Goal: Task Accomplishment & Management: Complete application form

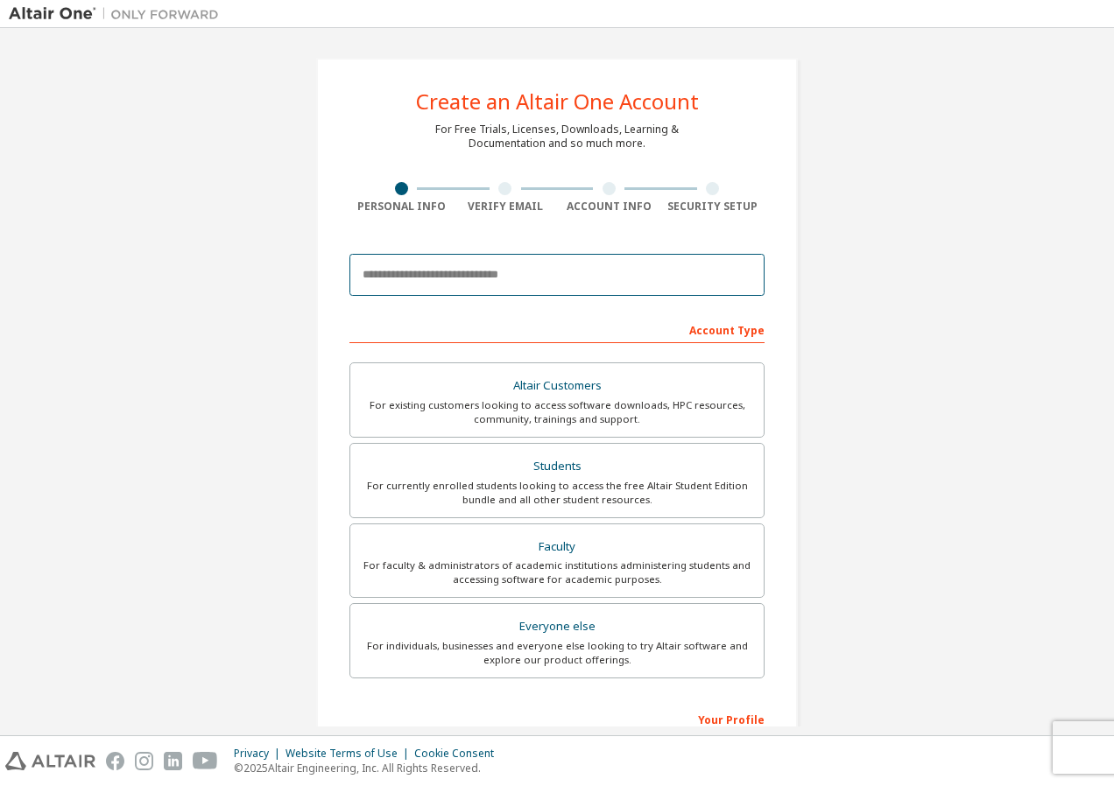
click at [436, 280] on input "email" at bounding box center [556, 275] width 415 height 42
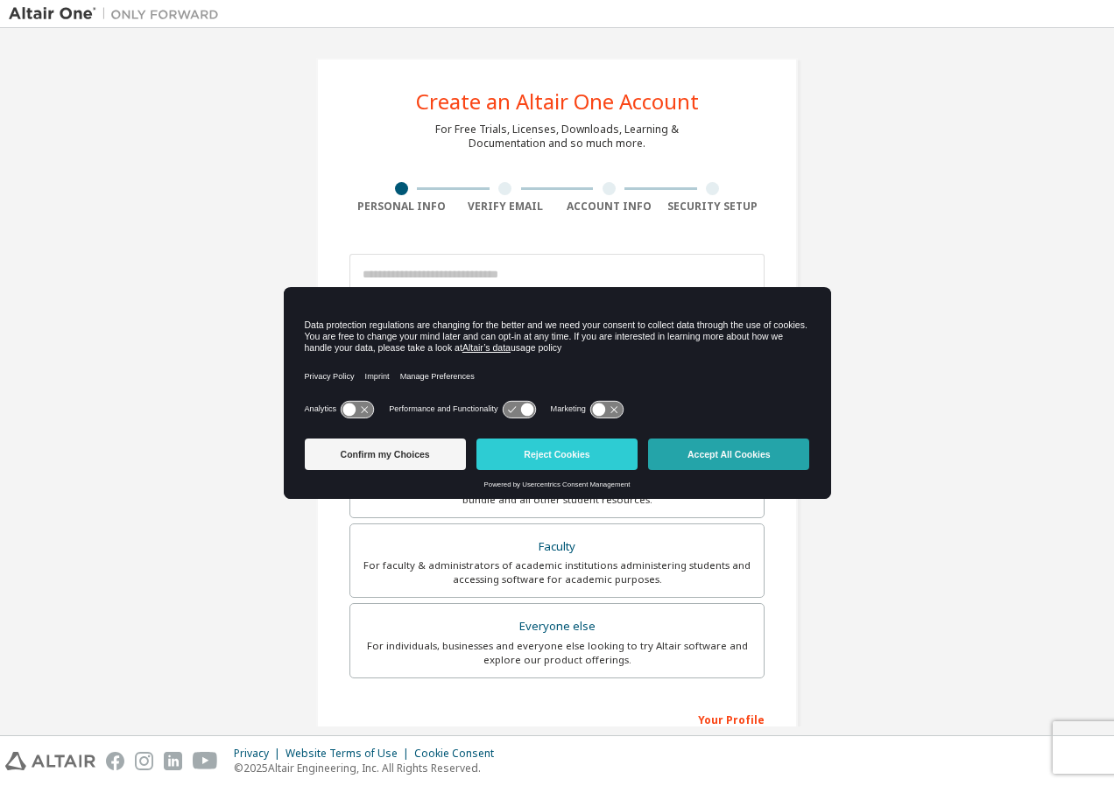
click at [720, 452] on button "Accept All Cookies" at bounding box center [728, 455] width 161 height 32
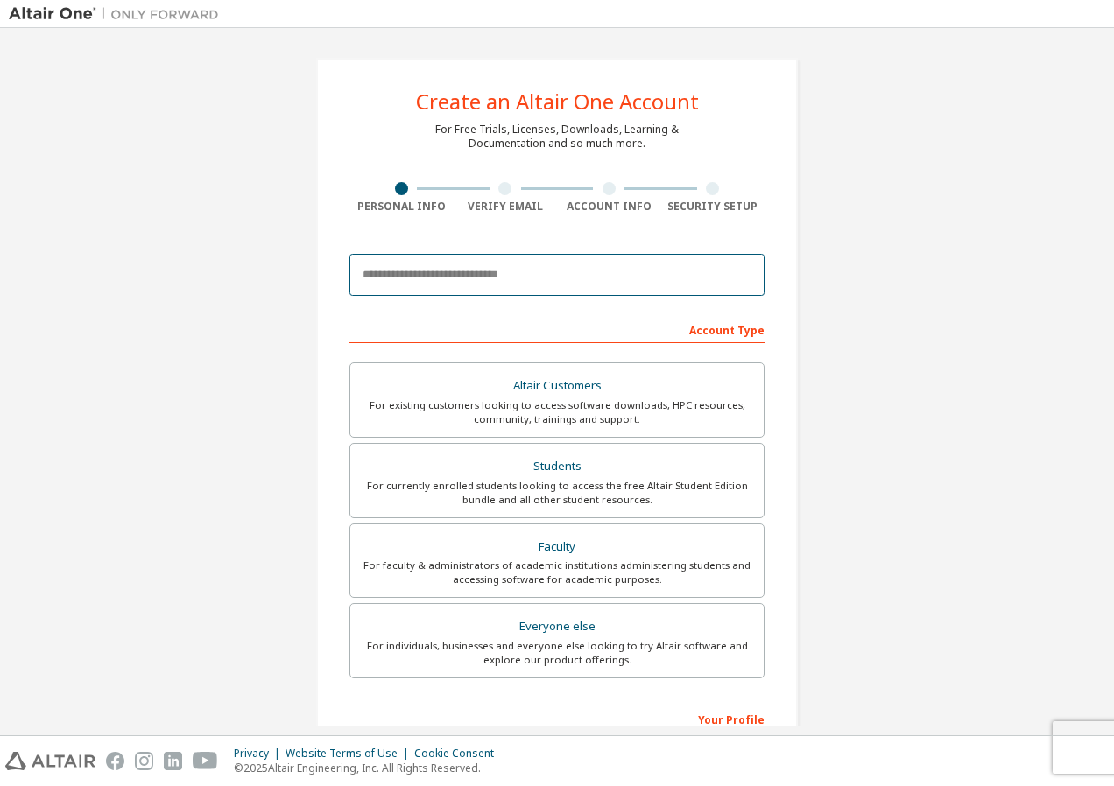
click at [515, 283] on input "email" at bounding box center [556, 275] width 415 height 42
type input "**********"
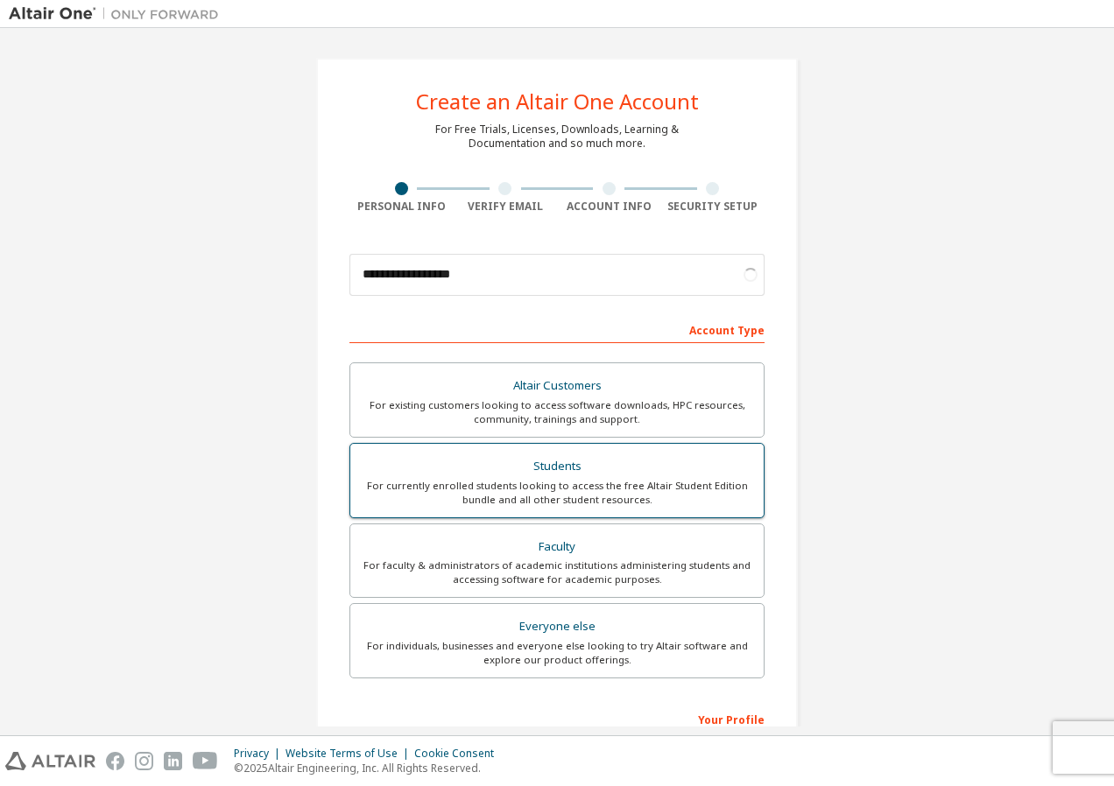
click at [616, 483] on div "For currently enrolled students looking to access the free Altair Student Editi…" at bounding box center [557, 493] width 392 height 28
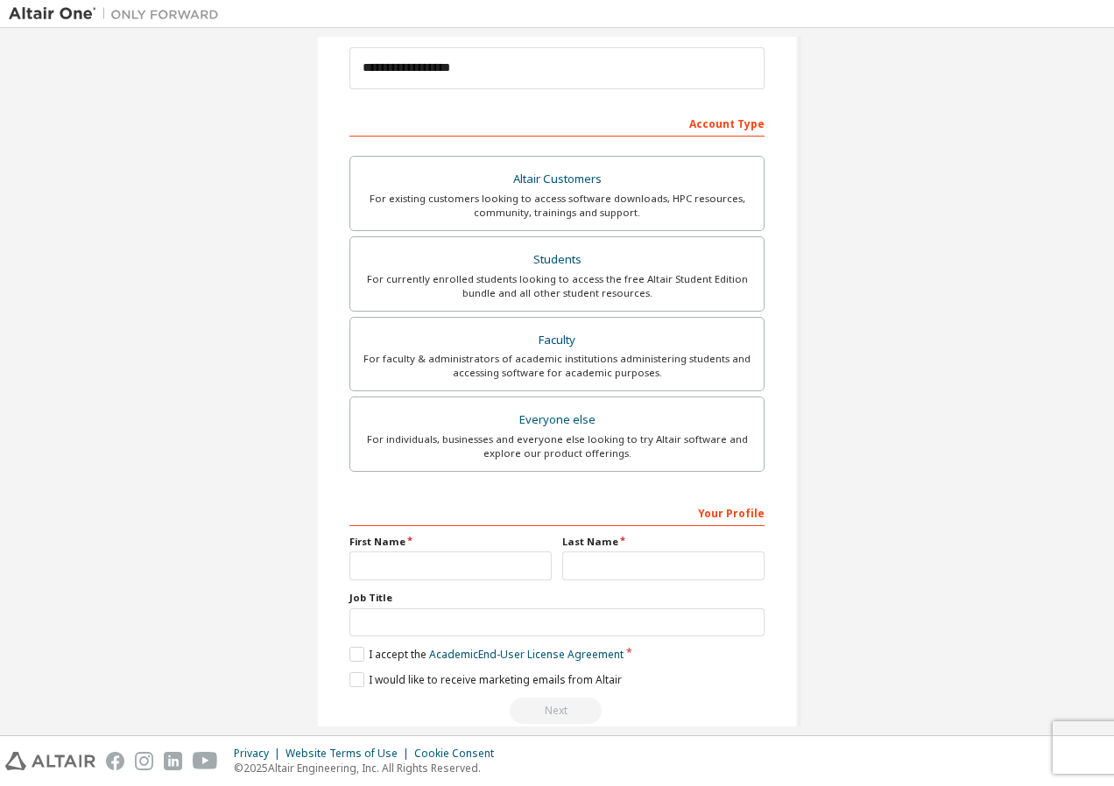
scroll to position [237, 0]
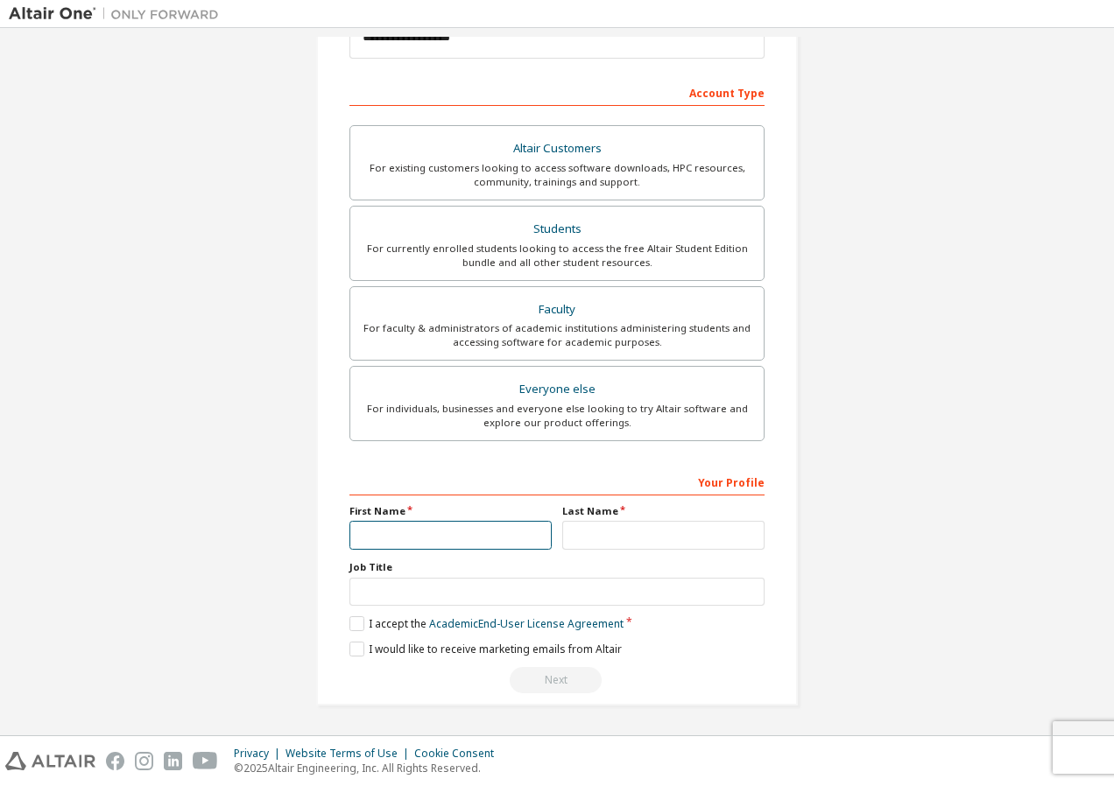
click at [426, 535] on input "text" at bounding box center [450, 535] width 202 height 29
type input "***"
click at [638, 537] on input "text" at bounding box center [663, 535] width 202 height 29
type input "******"
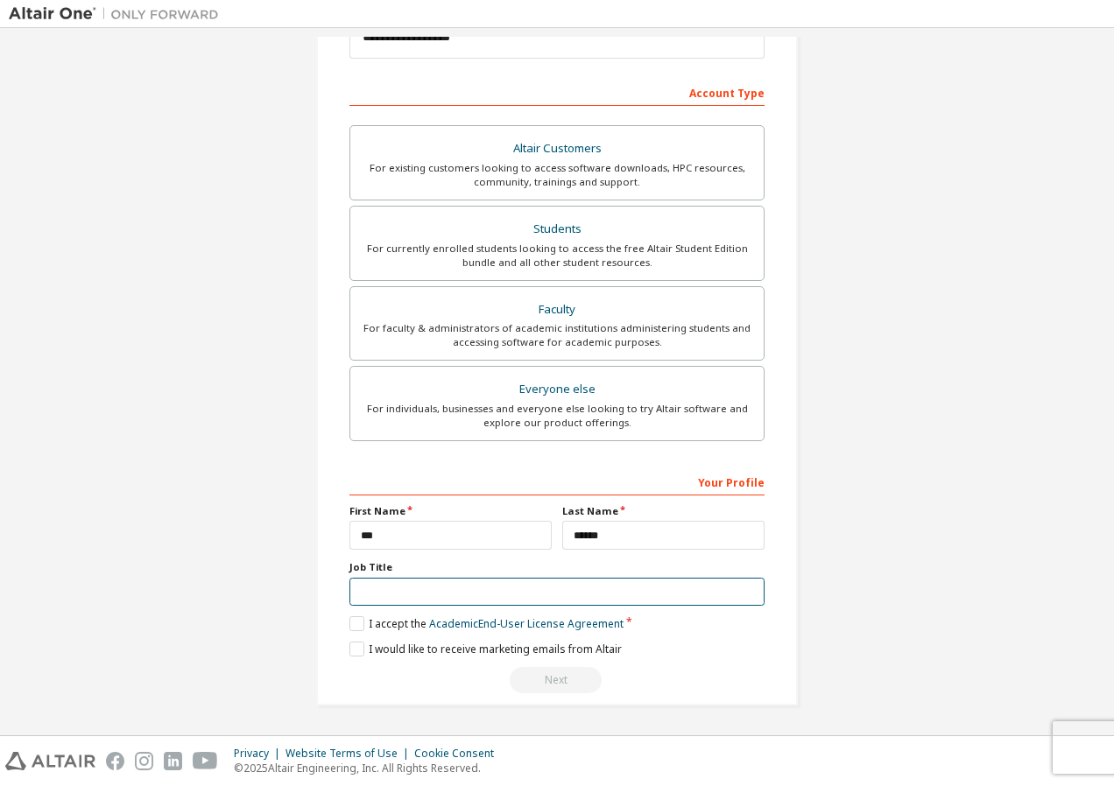
click at [541, 597] on input "text" at bounding box center [556, 592] width 415 height 29
type input "*******"
click at [355, 617] on label "I accept the Academic End-User License Agreement" at bounding box center [486, 624] width 274 height 15
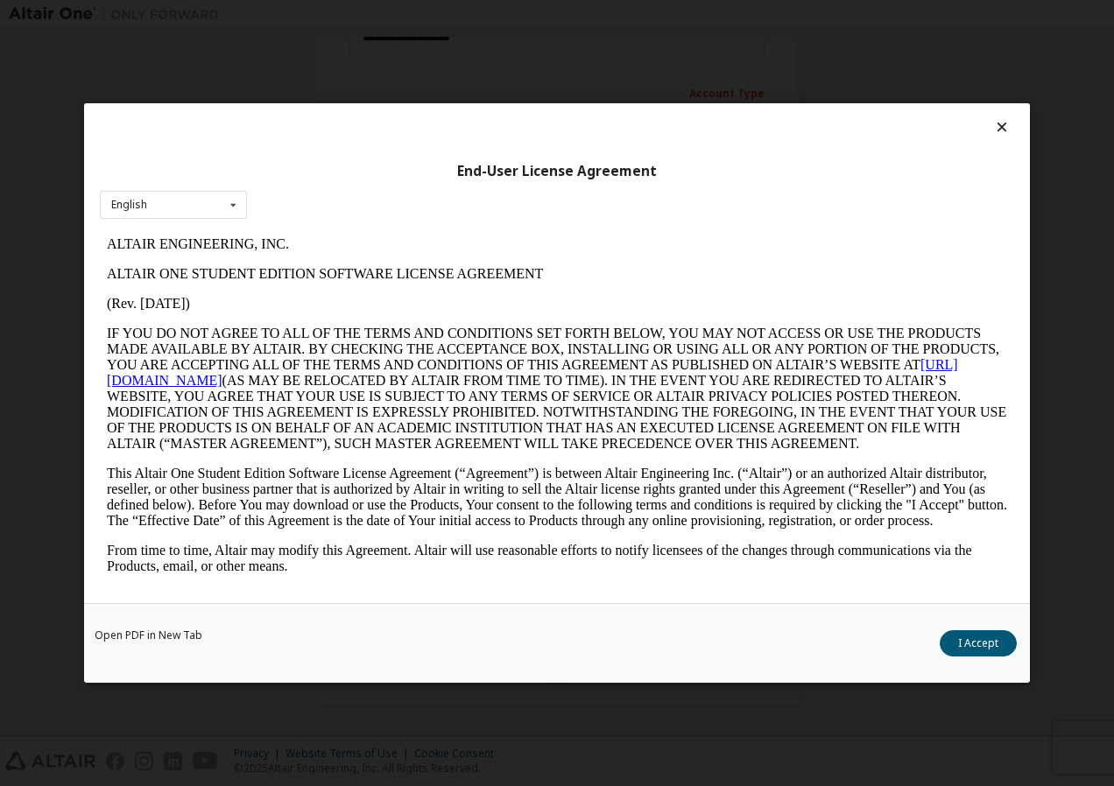
scroll to position [0, 0]
click at [1003, 648] on button "I Accept" at bounding box center [978, 644] width 77 height 26
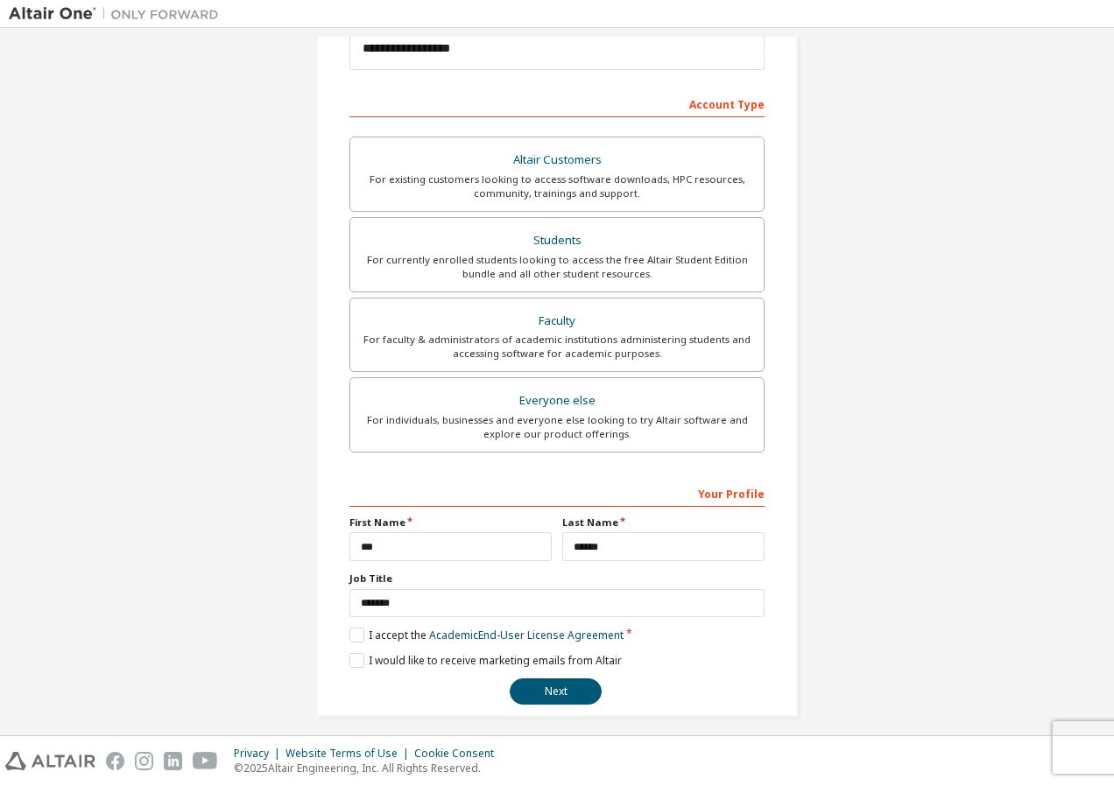
scroll to position [237, 0]
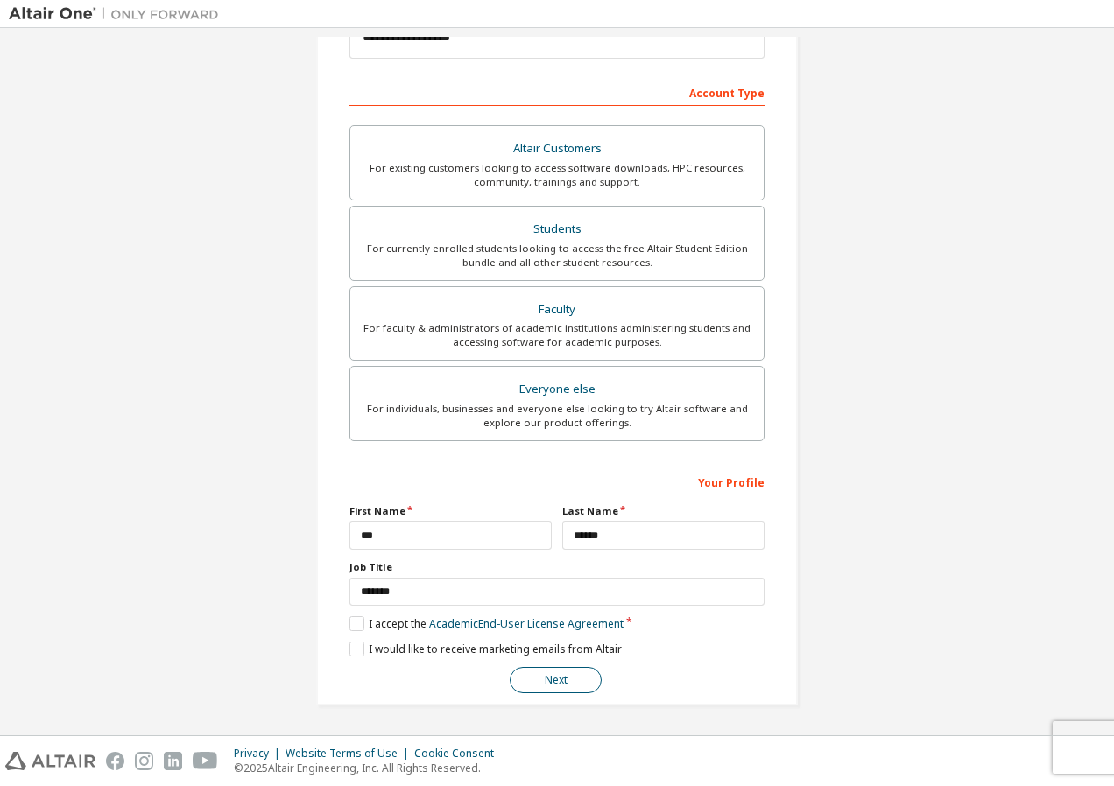
click at [527, 675] on button "Next" at bounding box center [556, 680] width 92 height 26
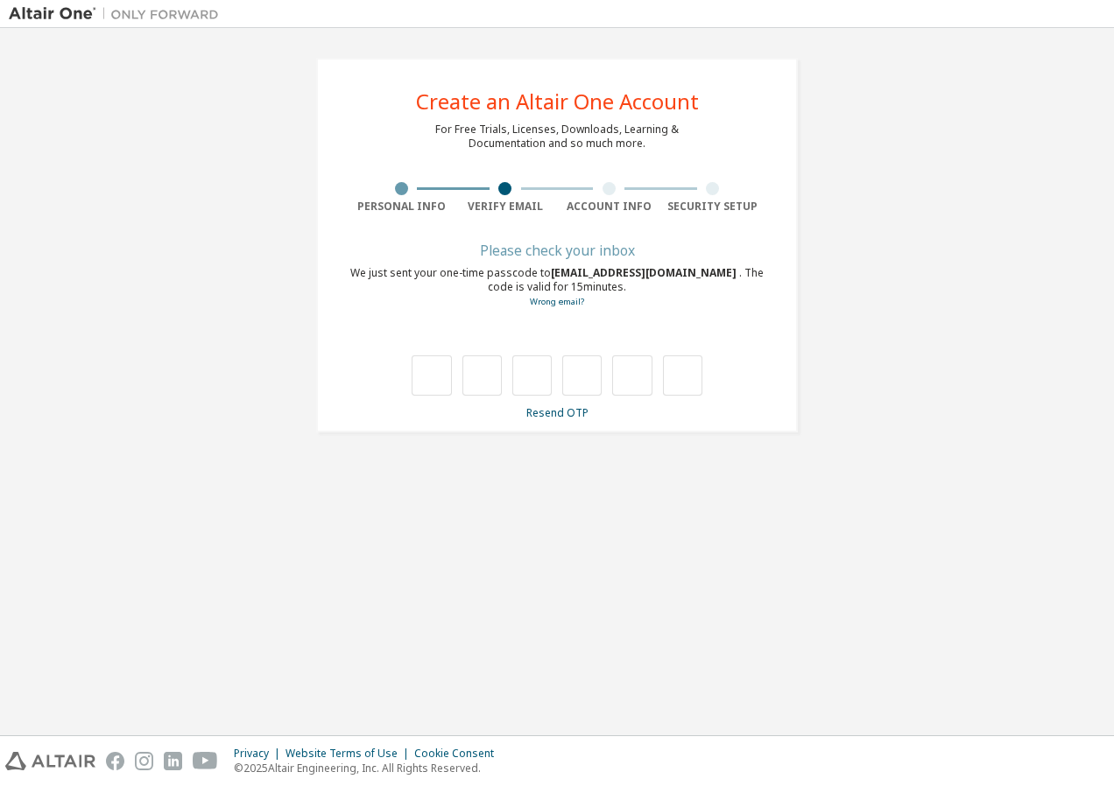
scroll to position [0, 0]
click at [430, 375] on input "text" at bounding box center [431, 376] width 39 height 40
click at [428, 382] on input "text" at bounding box center [431, 376] width 39 height 40
click at [436, 382] on input "text" at bounding box center [431, 376] width 39 height 40
type input "*"
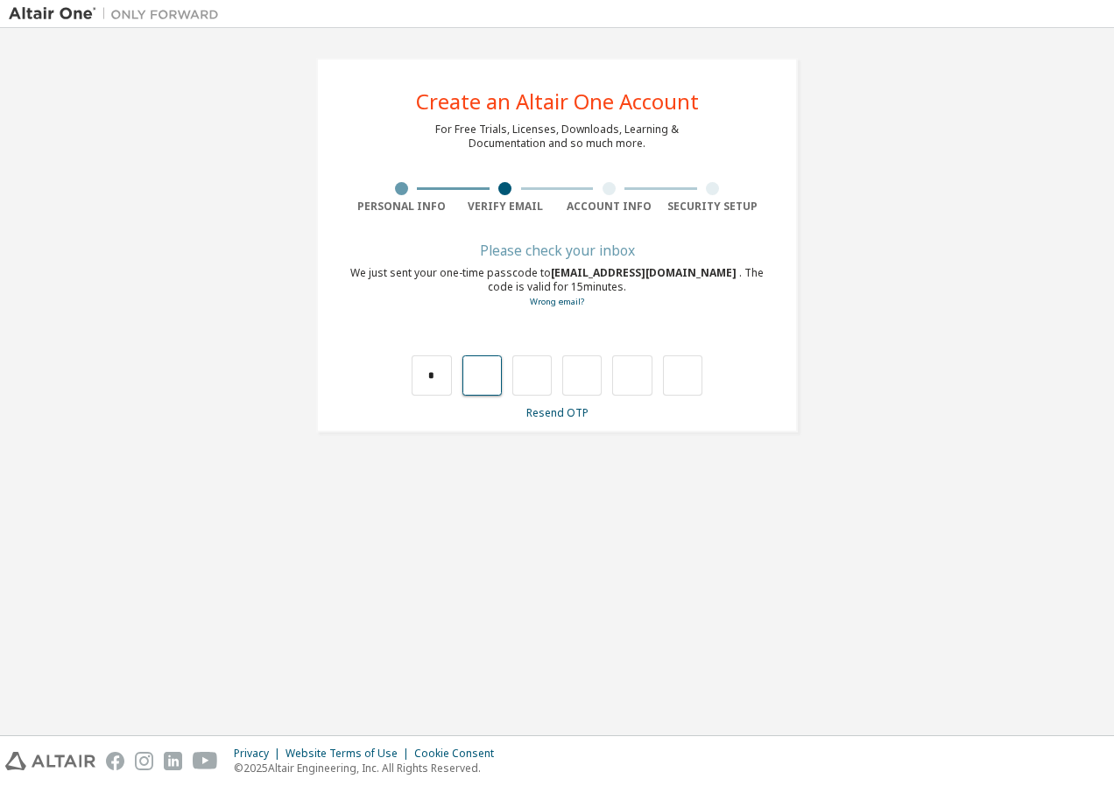
type input "*"
